Goal: Task Accomplishment & Management: Use online tool/utility

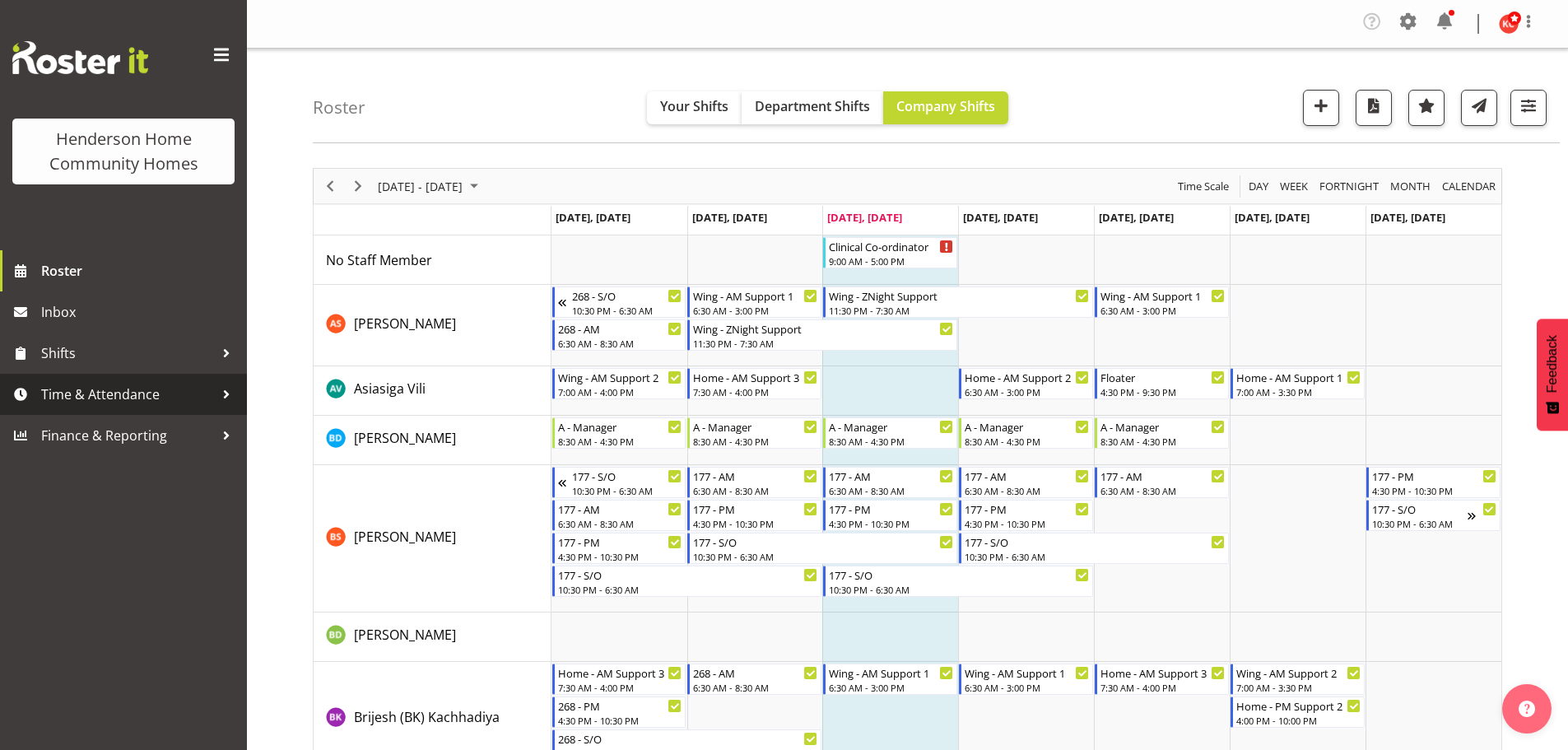
click at [118, 395] on span "Time & Attendance" at bounding box center [127, 394] width 173 height 24
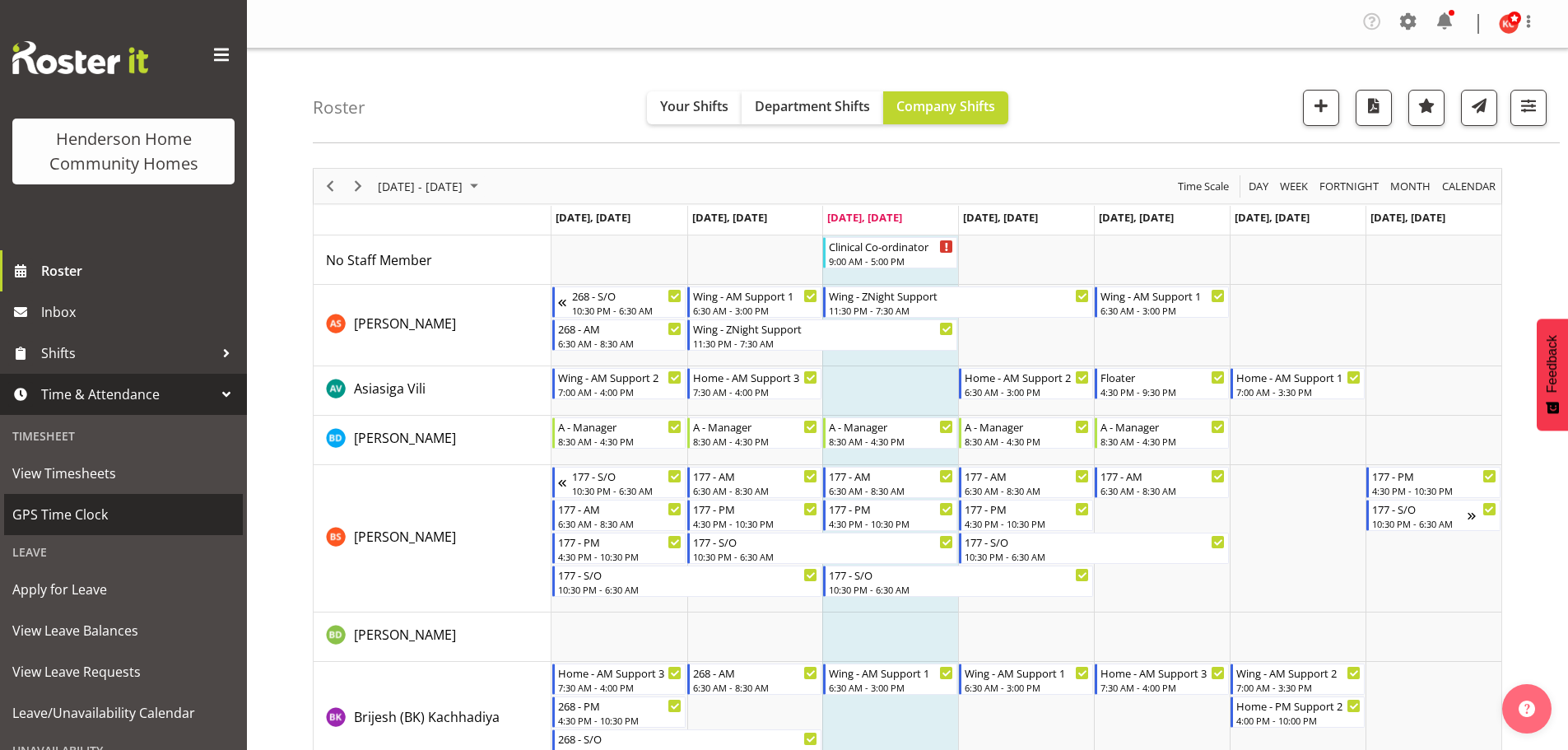
click at [66, 507] on span "GPS Time Clock" at bounding box center [123, 514] width 222 height 24
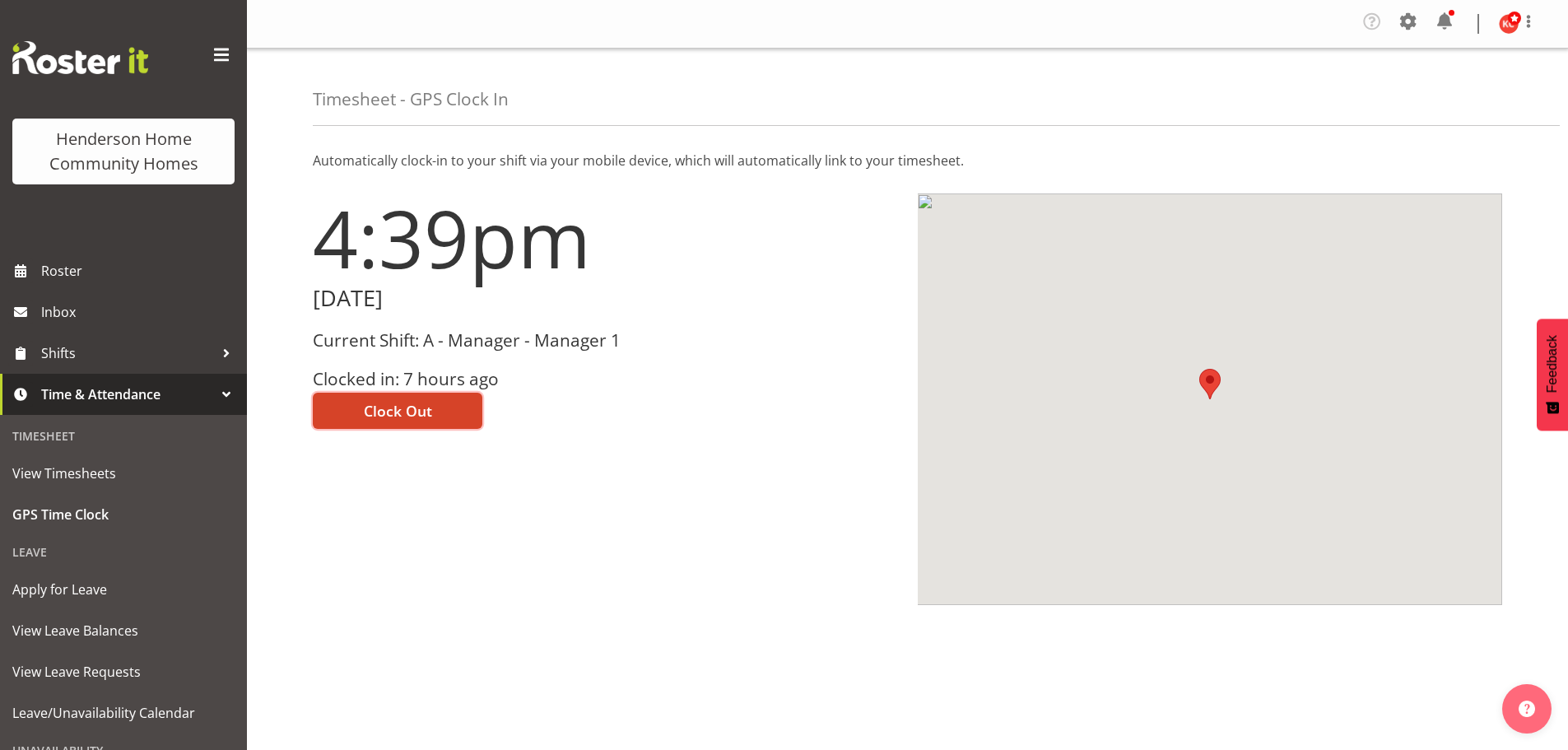
click at [387, 413] on span "Clock Out" at bounding box center [398, 410] width 68 height 21
